Goal: Use online tool/utility: Use online tool/utility

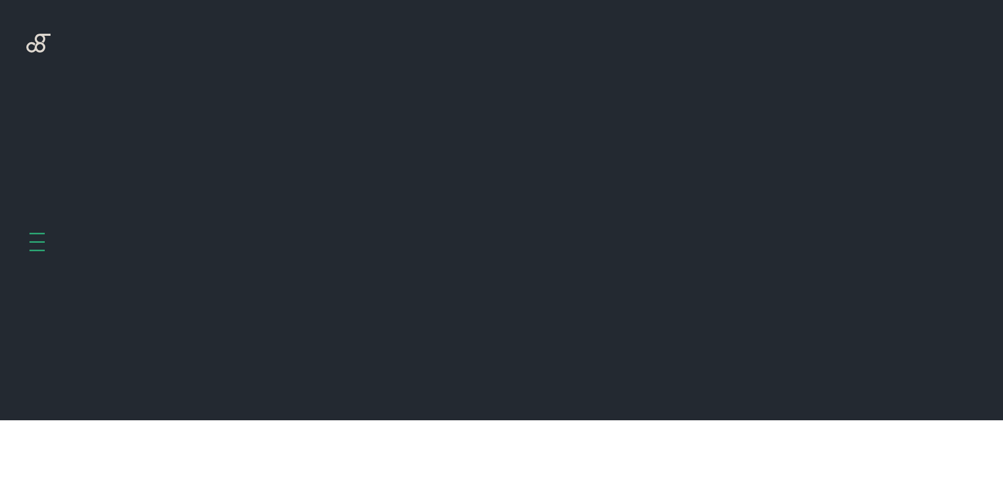
scroll to position [420, 0]
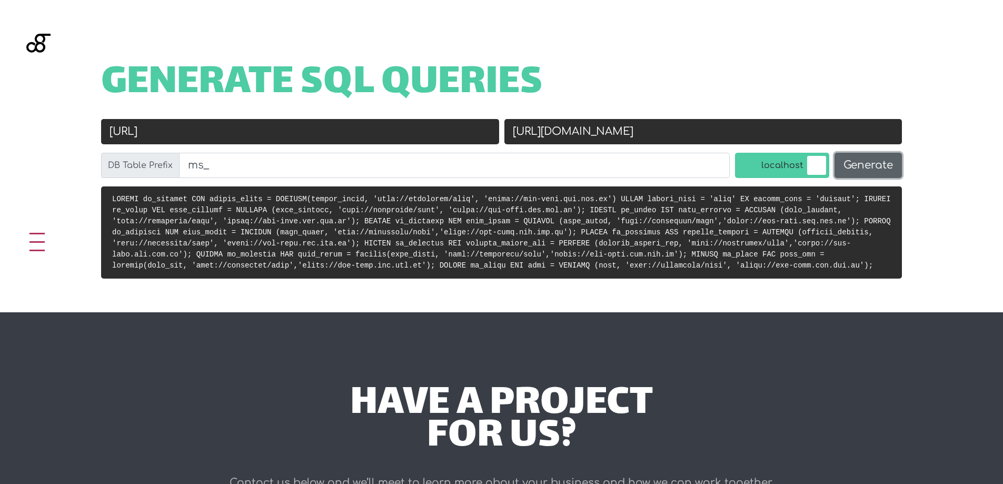
click at [884, 169] on button "Generate" at bounding box center [868, 165] width 67 height 25
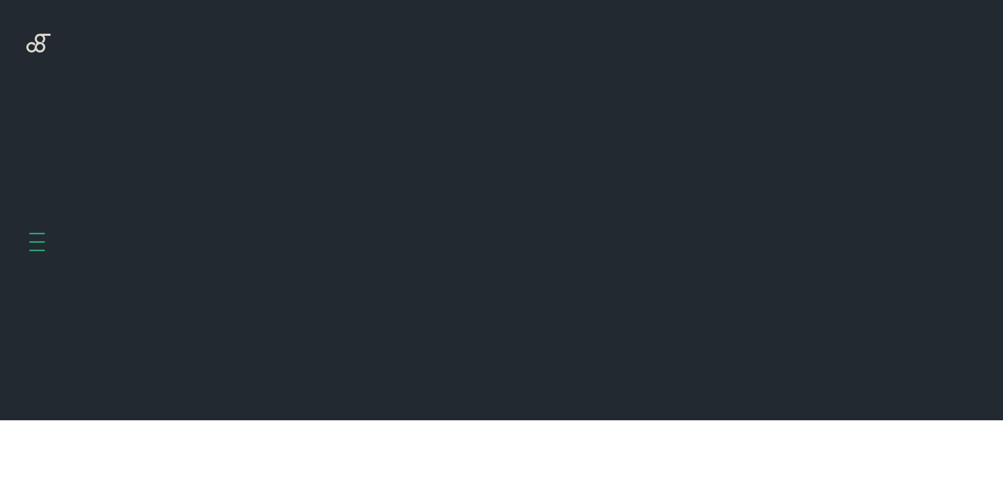
scroll to position [420, 0]
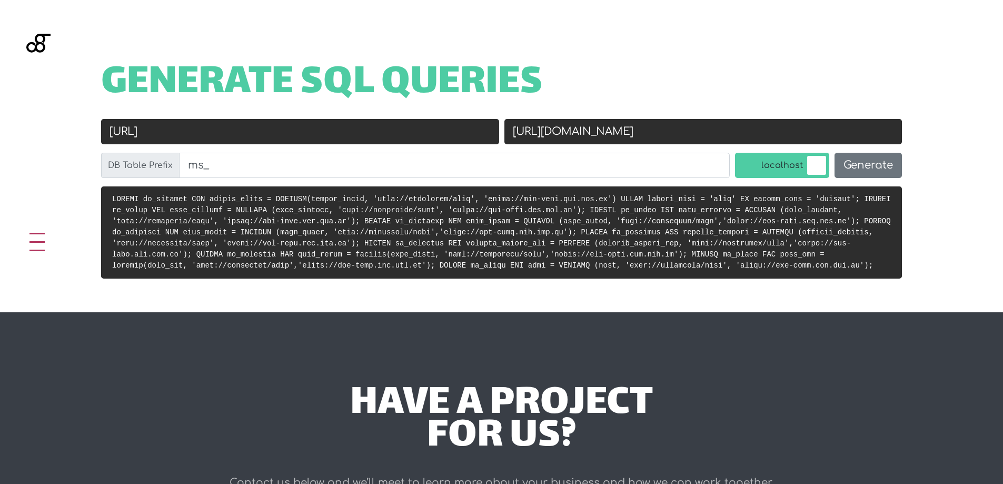
click at [870, 205] on pre at bounding box center [501, 232] width 801 height 92
